Goal: Check status: Check status

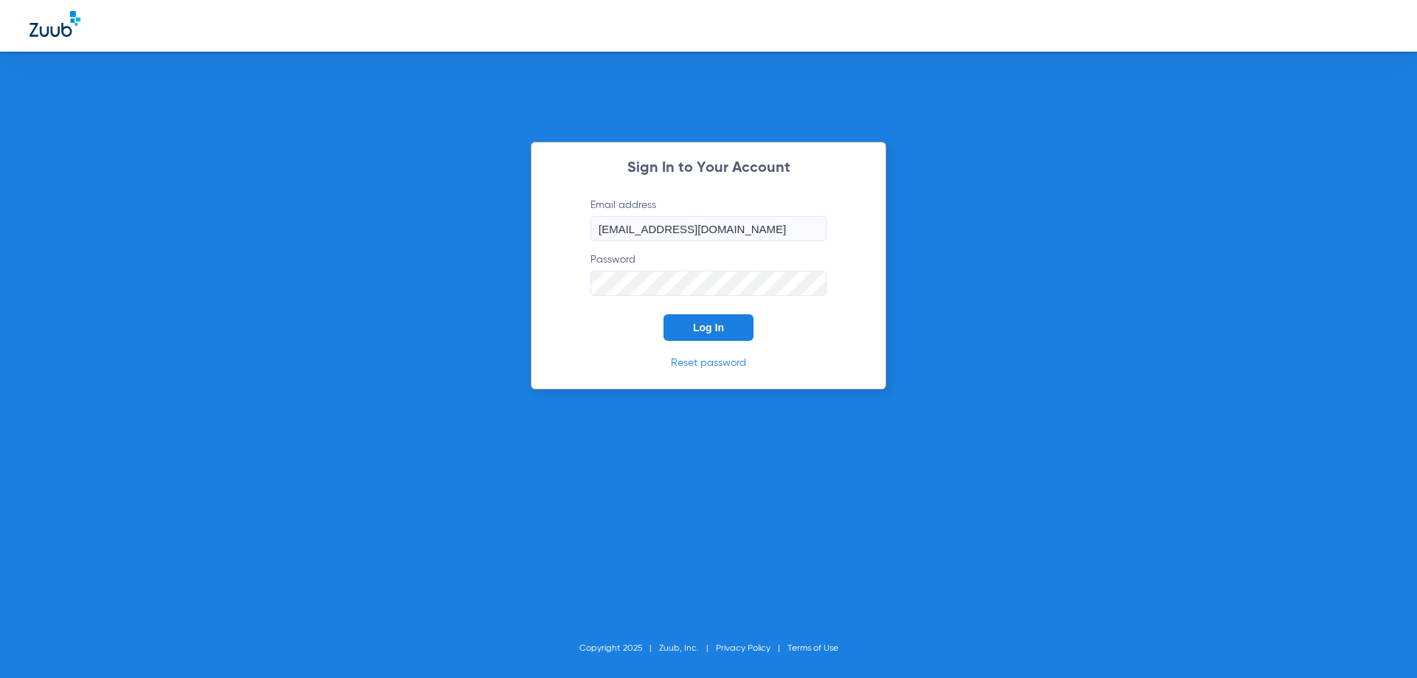
click at [716, 337] on button "Log In" at bounding box center [708, 327] width 90 height 27
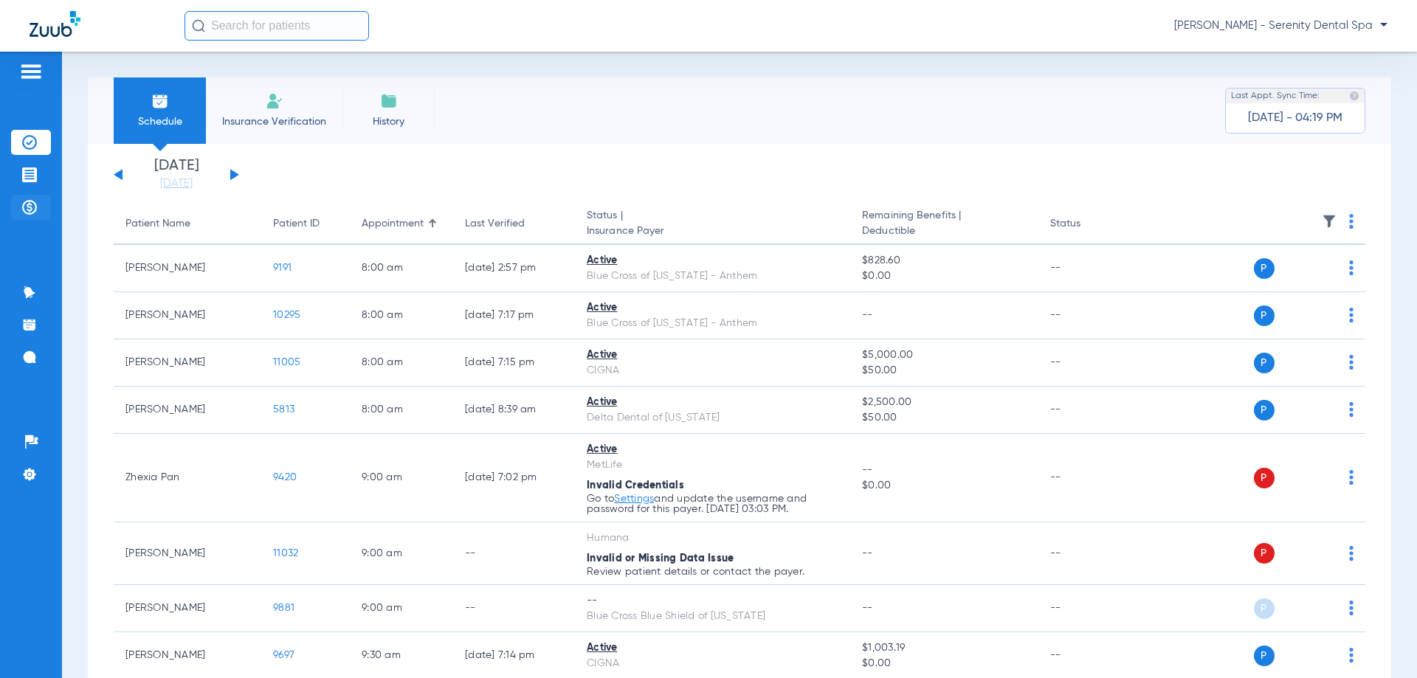
click at [30, 204] on img at bounding box center [29, 207] width 15 height 15
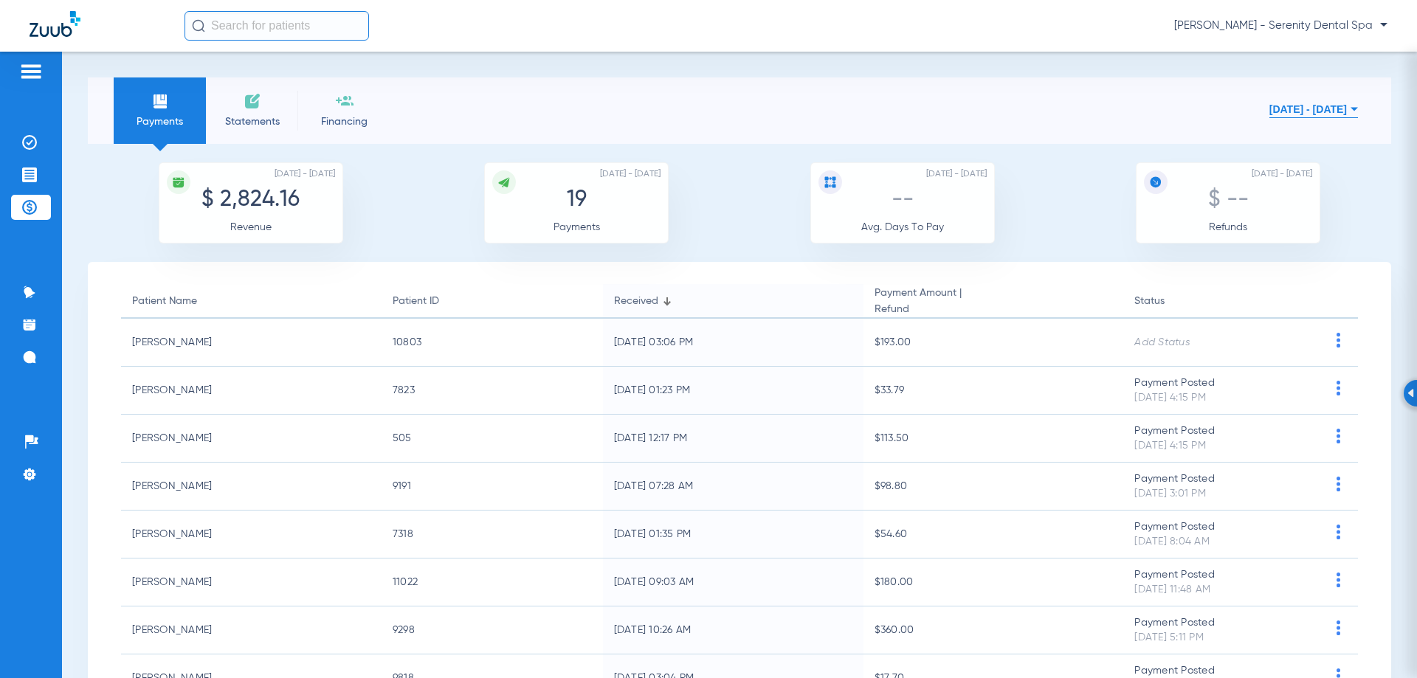
click at [1278, 116] on button "[DATE] - [DATE]" at bounding box center [1313, 109] width 89 height 30
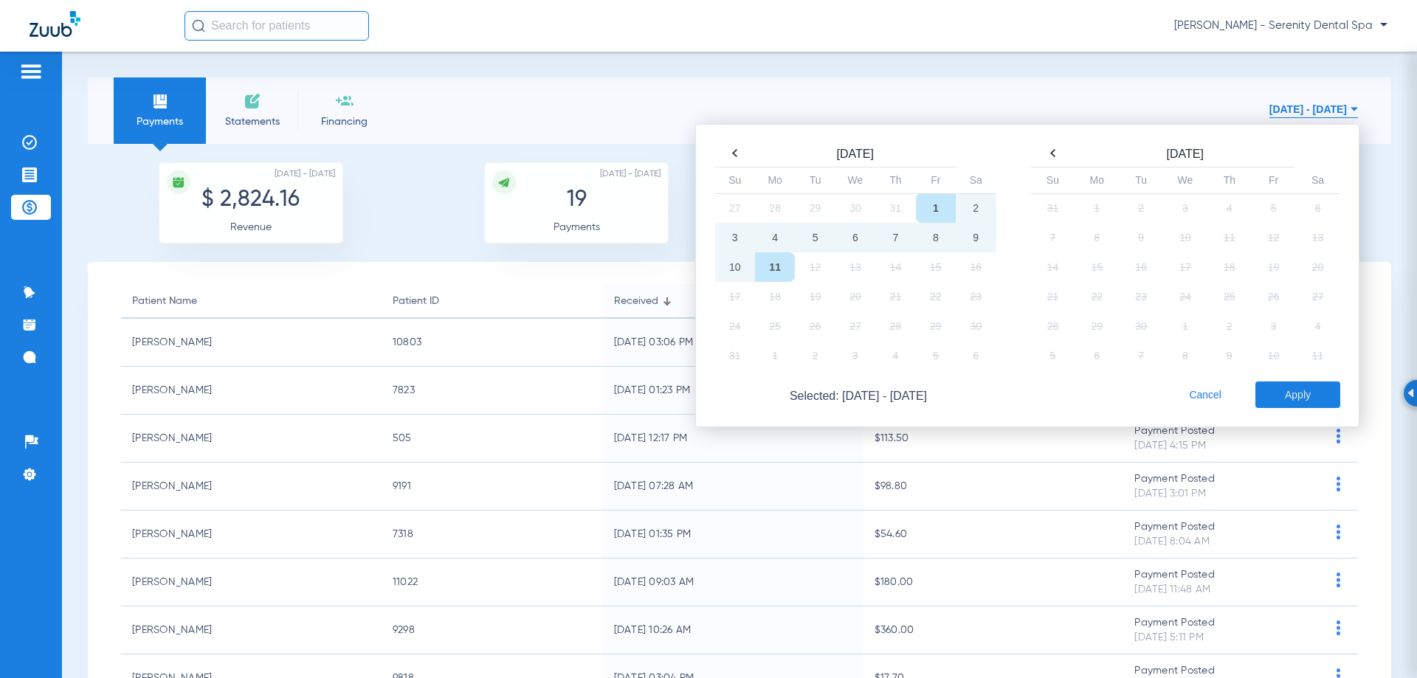
click at [723, 147] on th at bounding box center [735, 153] width 40 height 21
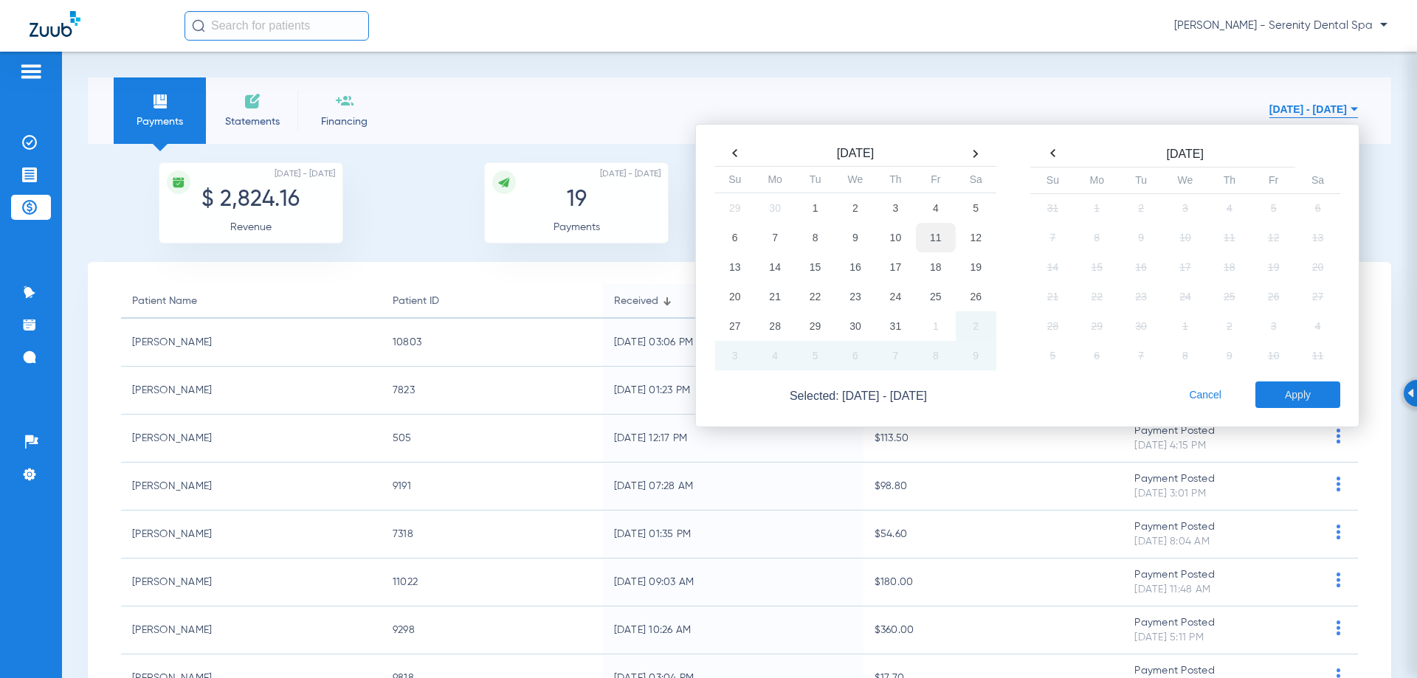
click at [930, 235] on td "11" at bounding box center [936, 238] width 40 height 30
drag, startPoint x: 1302, startPoint y: 397, endPoint x: 1080, endPoint y: 363, distance: 223.9
click at [1160, 407] on div "Selected: [DATE] - [DATE] Cancel Apply" at bounding box center [1025, 394] width 629 height 27
click at [927, 236] on td "11" at bounding box center [936, 238] width 40 height 30
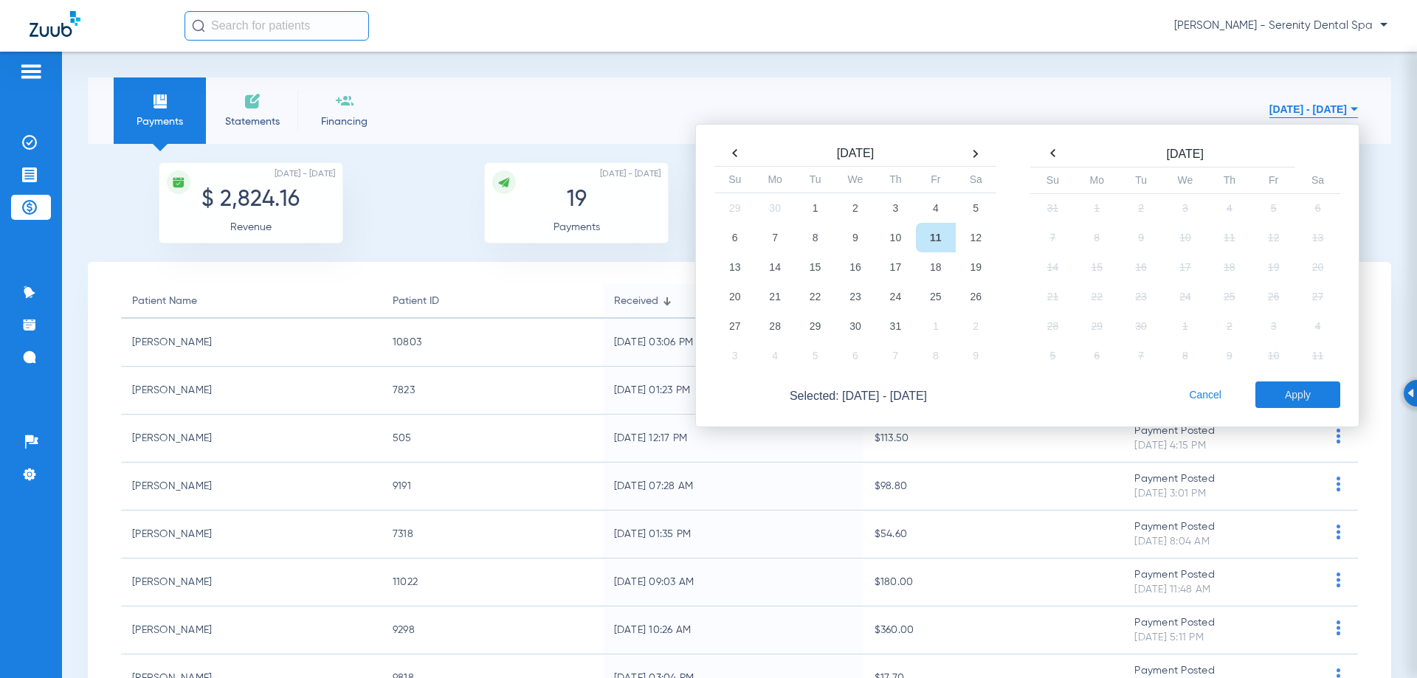
click at [1283, 400] on button "Apply" at bounding box center [1297, 394] width 85 height 27
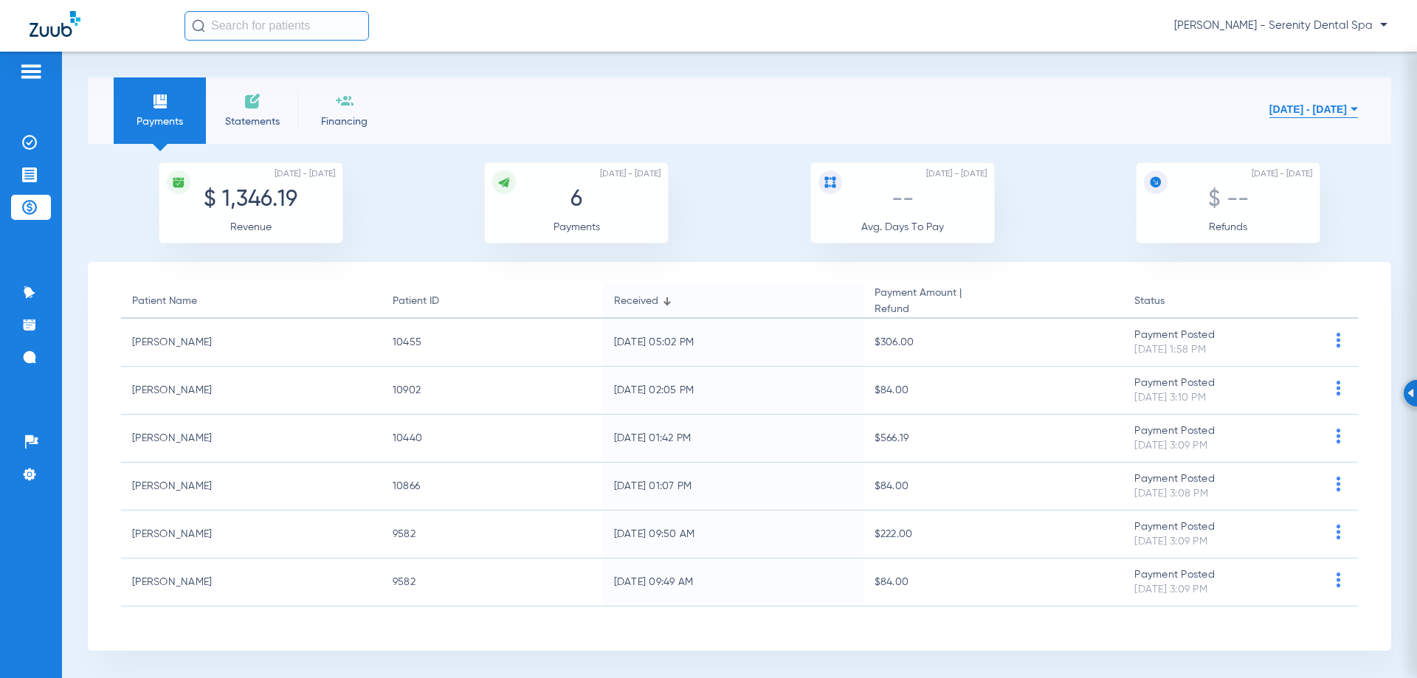
click at [179, 108] on li "Payments" at bounding box center [160, 110] width 92 height 66
drag, startPoint x: 179, startPoint y: 108, endPoint x: 1257, endPoint y: 623, distance: 1194.7
click at [1257, 623] on section "Payments Statements Financing [DATE] - [DATE] [DATE] Su Mo Tu We Th Fr Sa 29 30…" at bounding box center [739, 363] width 1303 height 573
click at [1269, 108] on button "[DATE] - [DATE]" at bounding box center [1313, 109] width 89 height 30
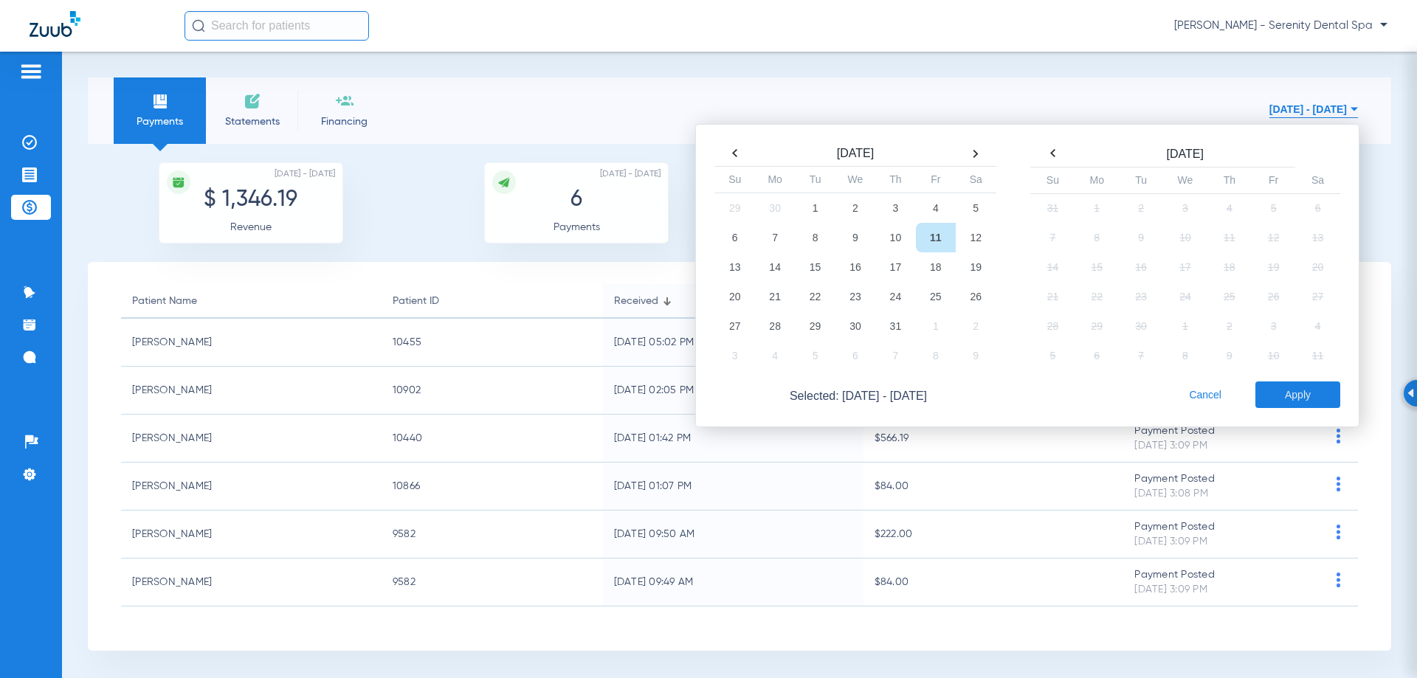
click at [976, 153] on th at bounding box center [975, 153] width 40 height 21
click at [773, 270] on td "11" at bounding box center [775, 267] width 40 height 30
click at [1312, 384] on button "Apply" at bounding box center [1297, 394] width 85 height 27
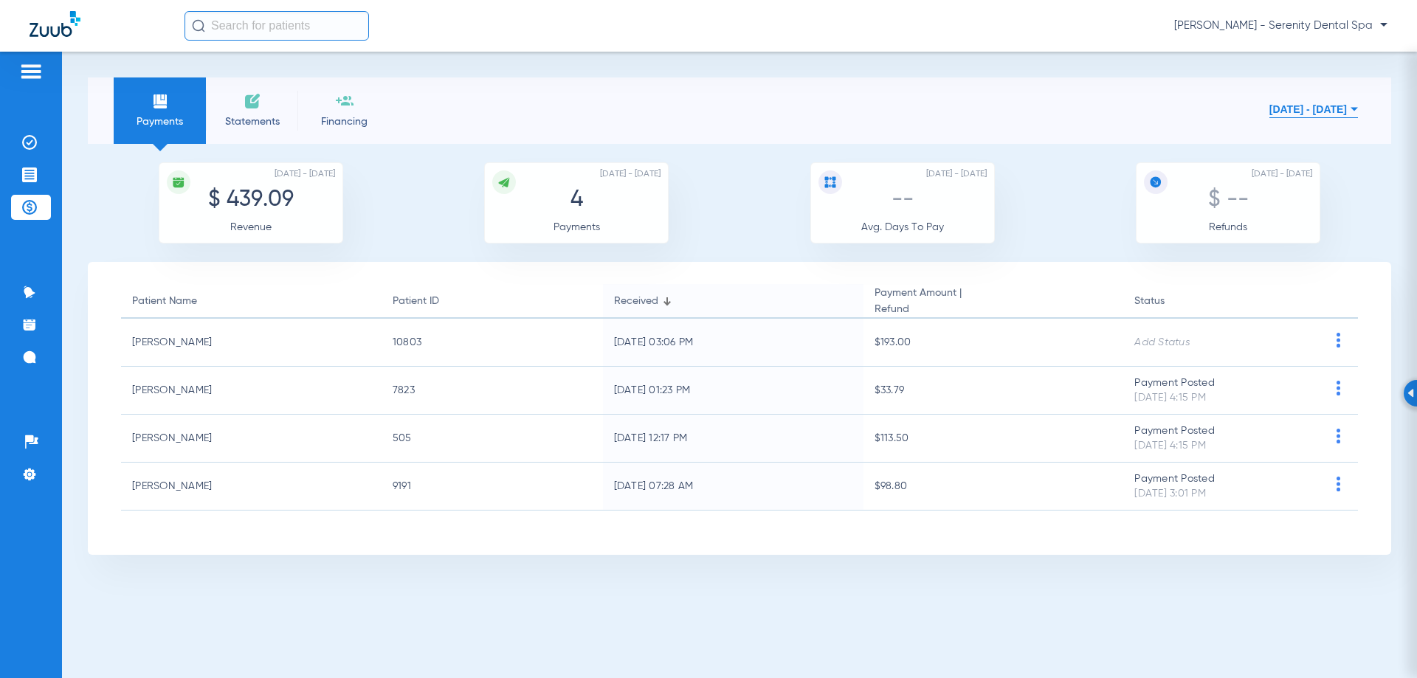
click at [1269, 108] on button "[DATE] - [DATE]" at bounding box center [1313, 109] width 89 height 30
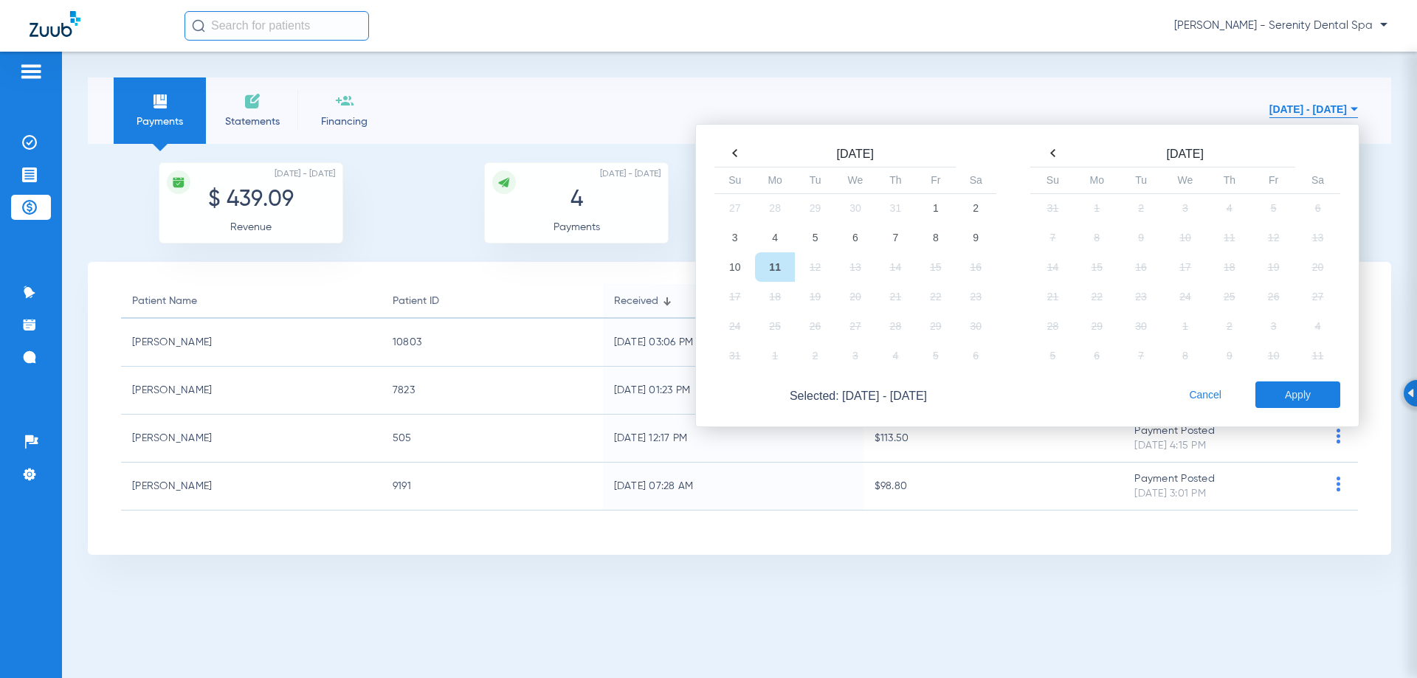
click at [729, 156] on th at bounding box center [735, 153] width 40 height 21
click at [778, 240] on td "7" at bounding box center [775, 238] width 40 height 30
click at [1287, 395] on button "Apply" at bounding box center [1297, 394] width 85 height 27
